Goal: Obtain resource: Download file/media

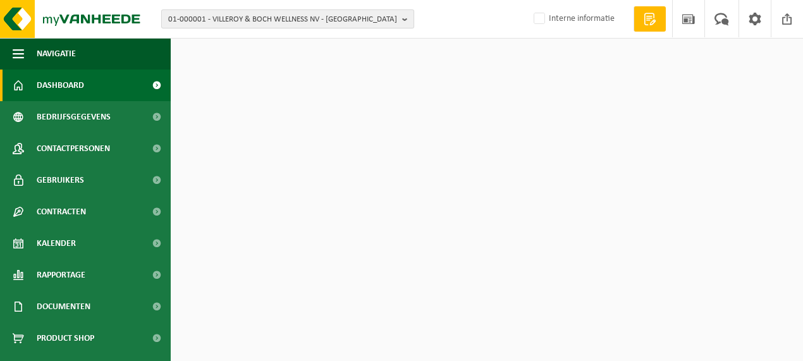
click at [258, 10] on span "01-000001 - VILLEROY & BOCH WELLNESS NV - [GEOGRAPHIC_DATA]" at bounding box center [282, 19] width 229 height 19
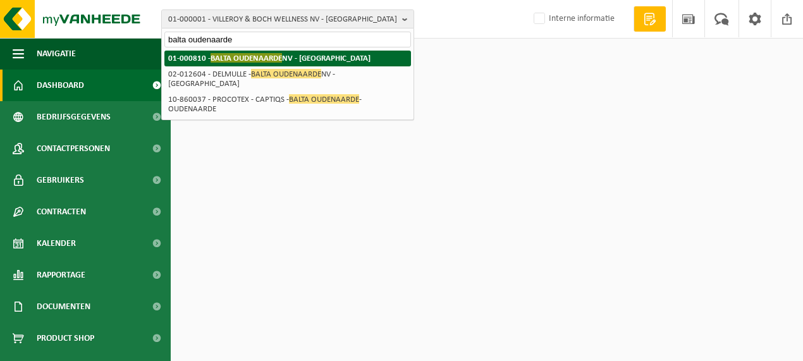
type input "balta oudenaarde"
click at [257, 52] on li "01-000810 - BALTA [GEOGRAPHIC_DATA] [GEOGRAPHIC_DATA] - [GEOGRAPHIC_DATA]" at bounding box center [287, 59] width 246 height 16
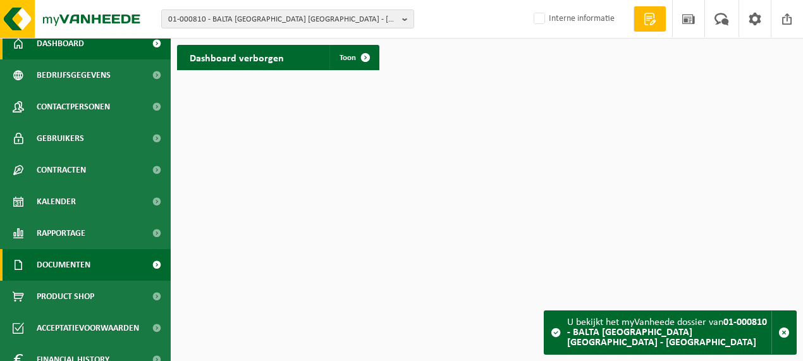
scroll to position [63, 0]
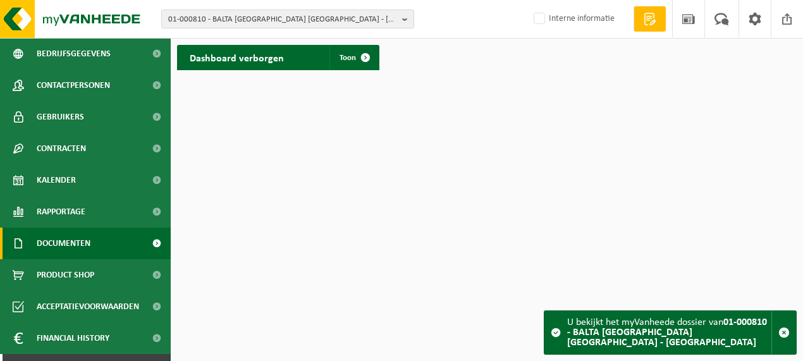
click at [64, 240] on span "Documenten" at bounding box center [64, 243] width 54 height 32
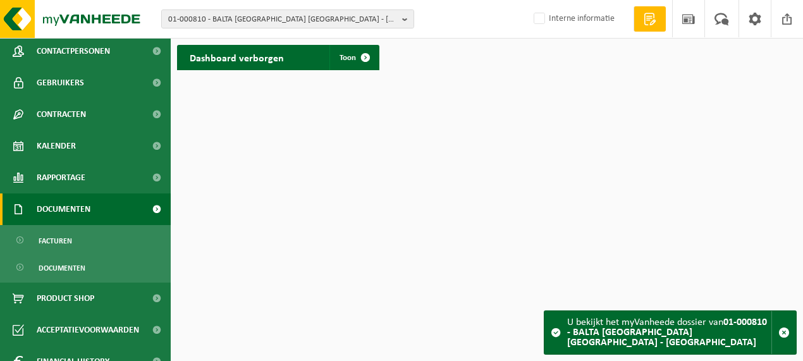
scroll to position [126, 0]
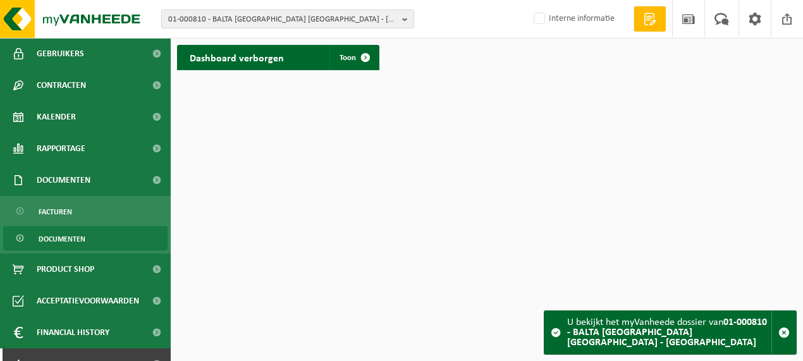
click at [59, 235] on span "Documenten" at bounding box center [62, 239] width 47 height 24
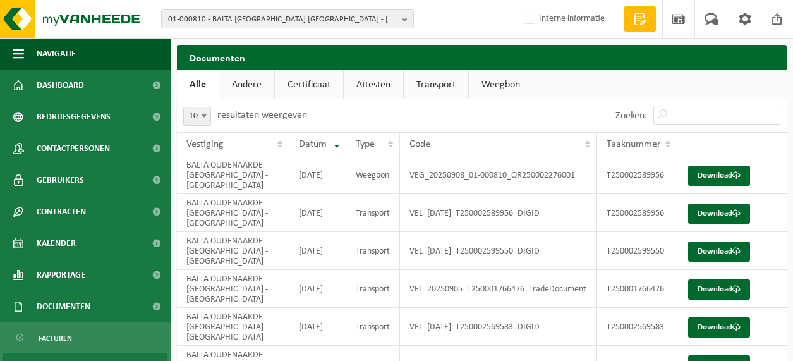
click at [361, 88] on link "Attesten" at bounding box center [373, 84] width 59 height 29
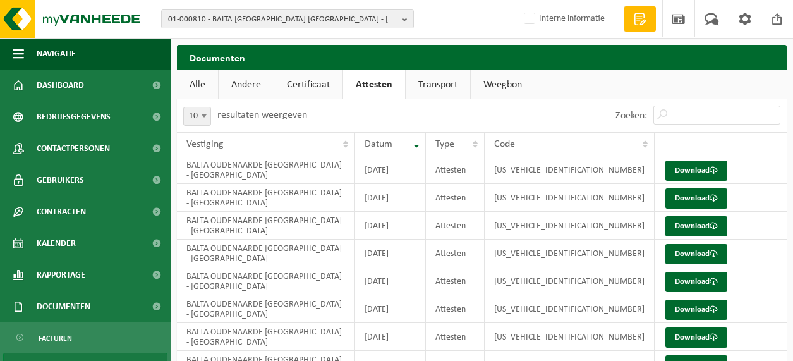
click at [543, 83] on ul "Alle Andere Certificaat Attesten Transport Weegbon" at bounding box center [482, 84] width 610 height 29
click at [481, 83] on link "Weegbon" at bounding box center [503, 84] width 64 height 29
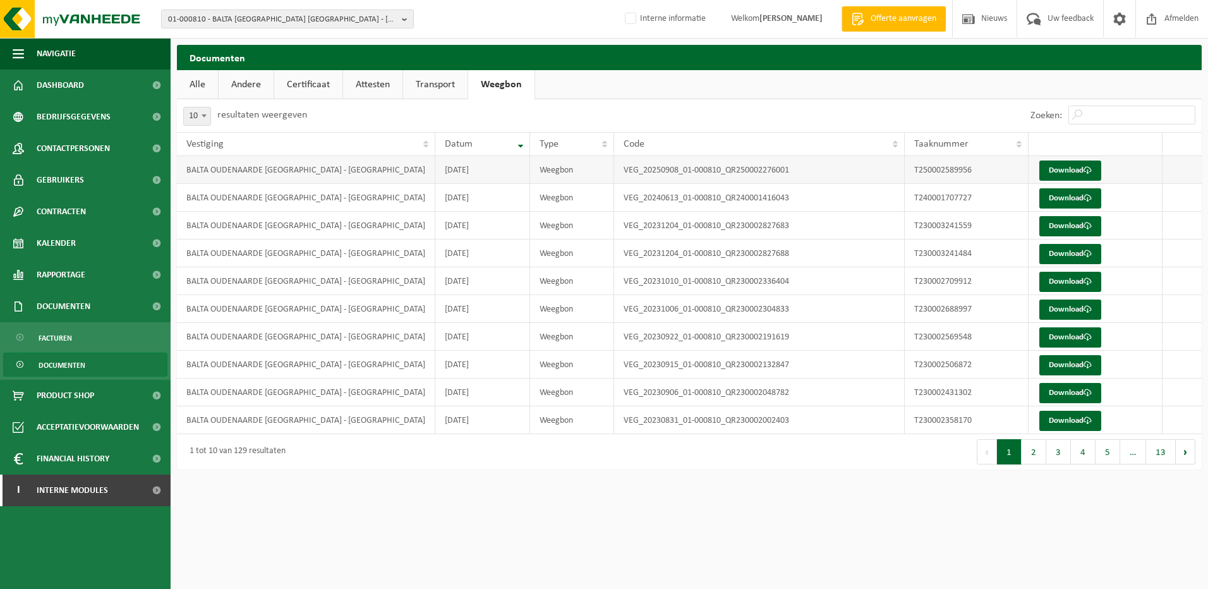
click at [802, 174] on td "T250002589956" at bounding box center [967, 170] width 124 height 28
drag, startPoint x: 959, startPoint y: 174, endPoint x: 943, endPoint y: 168, distance: 17.0
click at [802, 168] on td "T250002589956" at bounding box center [967, 170] width 124 height 28
click at [802, 167] on link "Download" at bounding box center [1070, 171] width 62 height 20
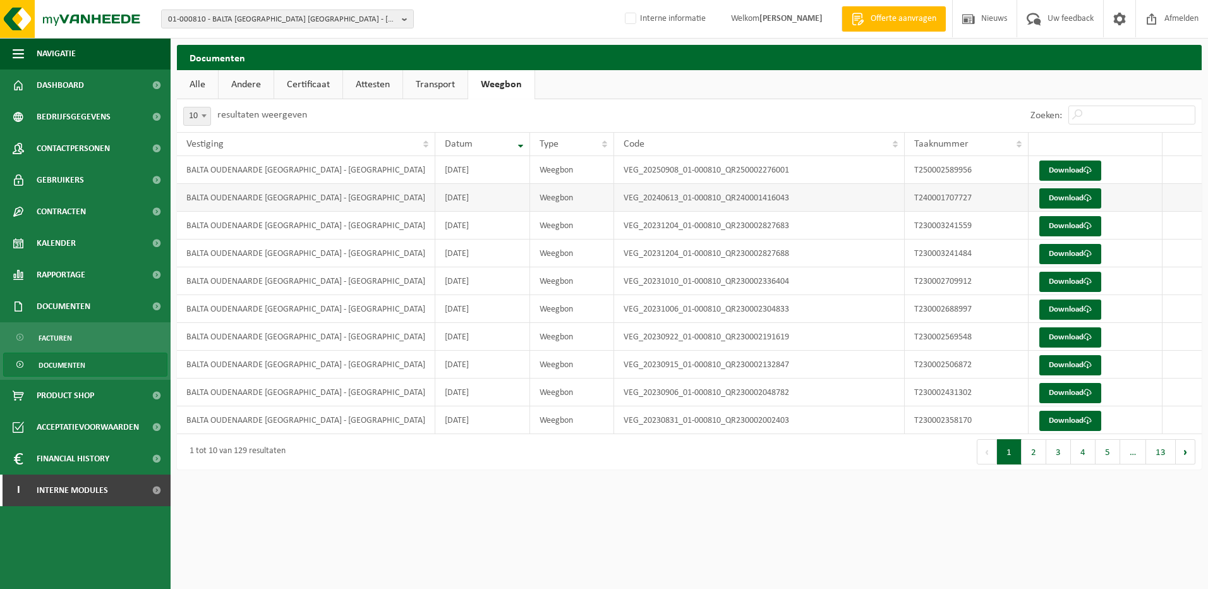
click at [802, 196] on td "T240001707727" at bounding box center [967, 198] width 124 height 28
copy td "T240001707727"
click at [802, 219] on td "T230003241559" at bounding box center [967, 226] width 124 height 28
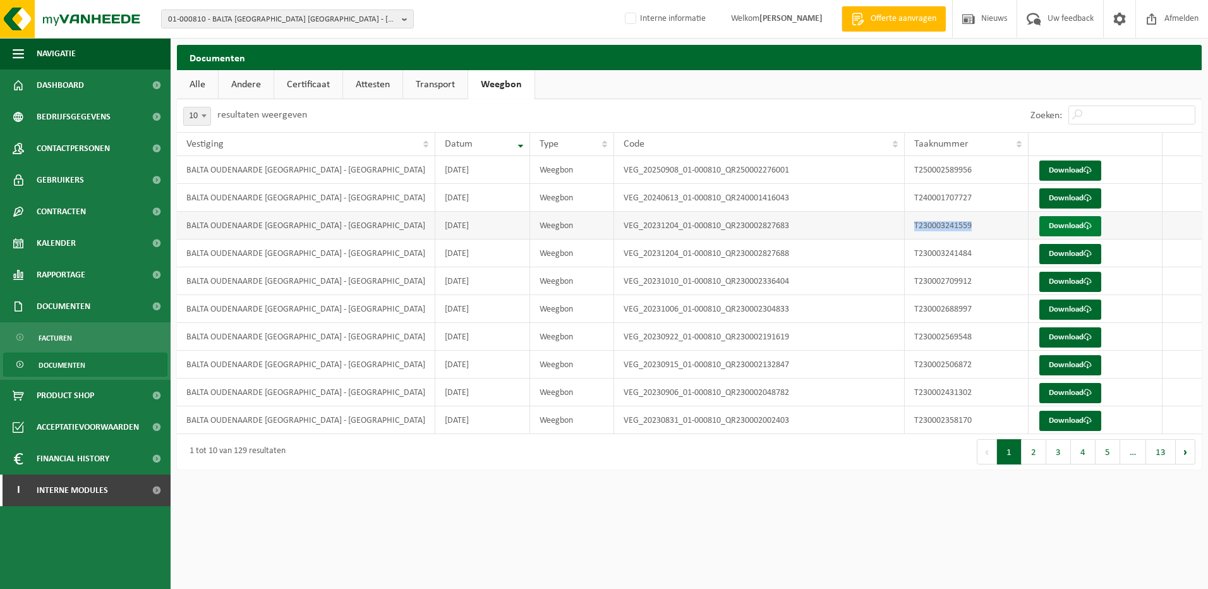
copy td "T230003241559"
